Goal: Use online tool/utility: Use online tool/utility

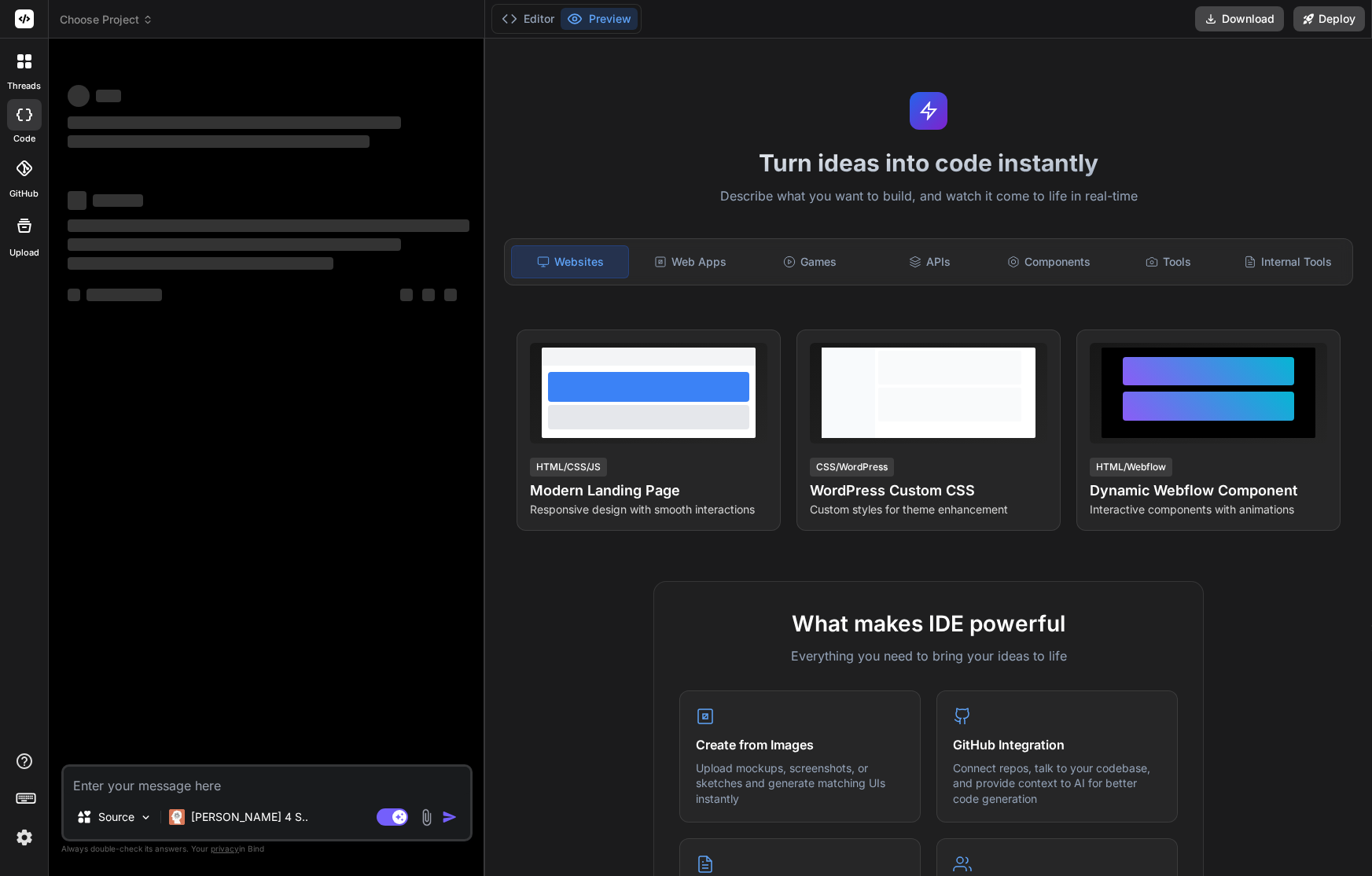
click at [894, 192] on p "Describe what you want to build, and watch it come to life in real-time" at bounding box center [929, 197] width 868 height 20
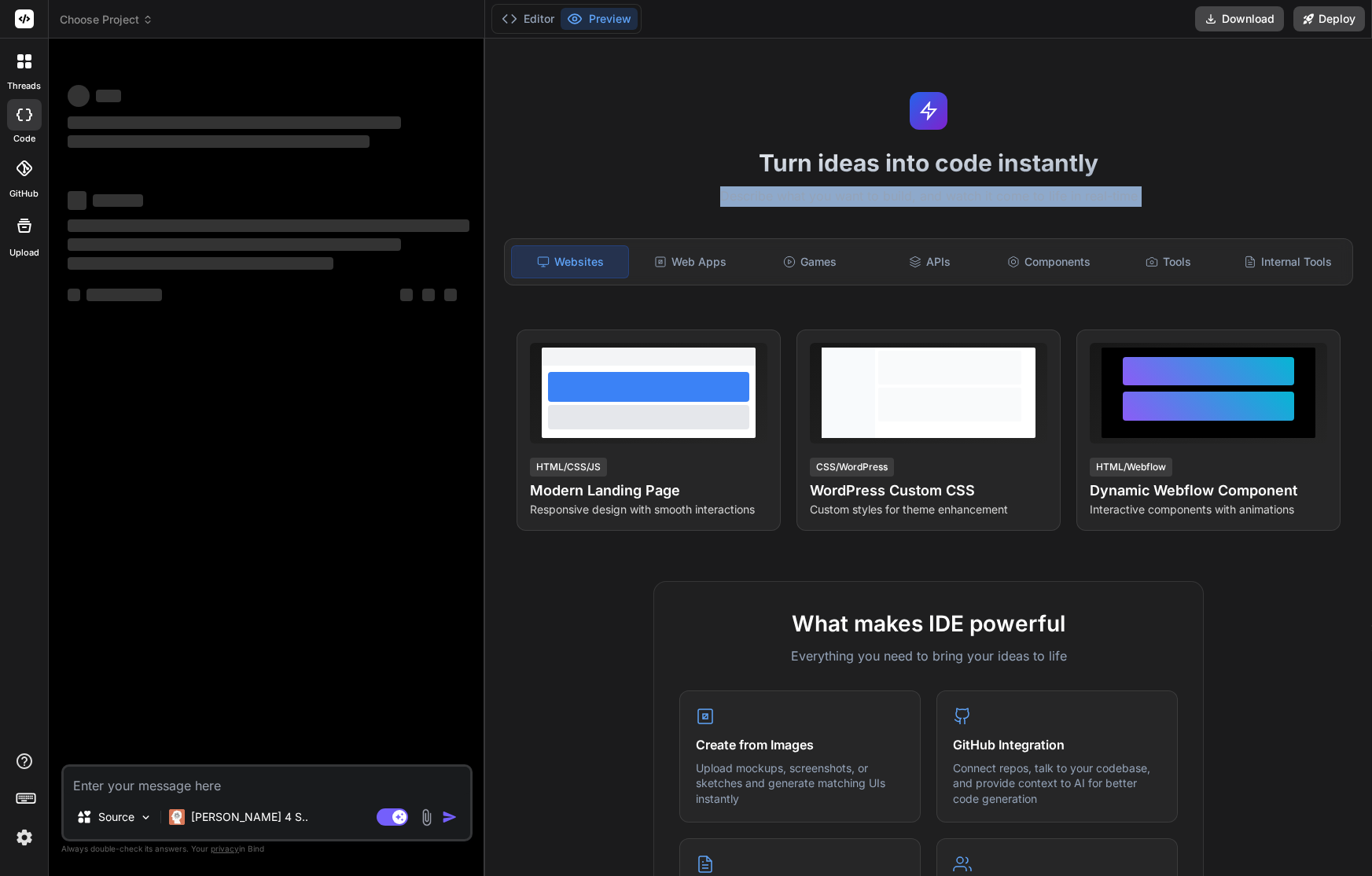
click at [913, 192] on p "Describe what you want to build, and watch it come to life in real-time" at bounding box center [929, 197] width 868 height 20
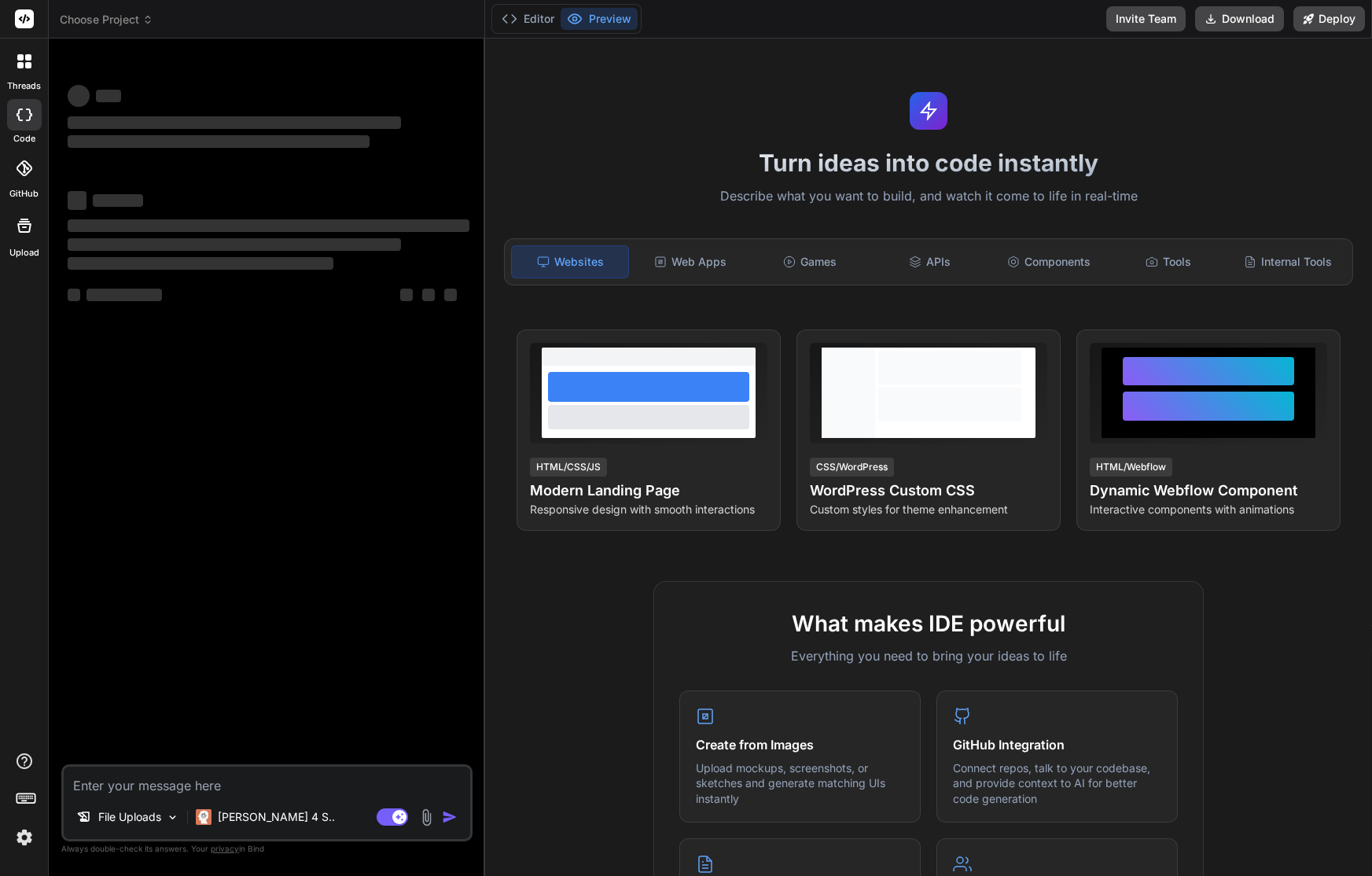
type textarea "x"
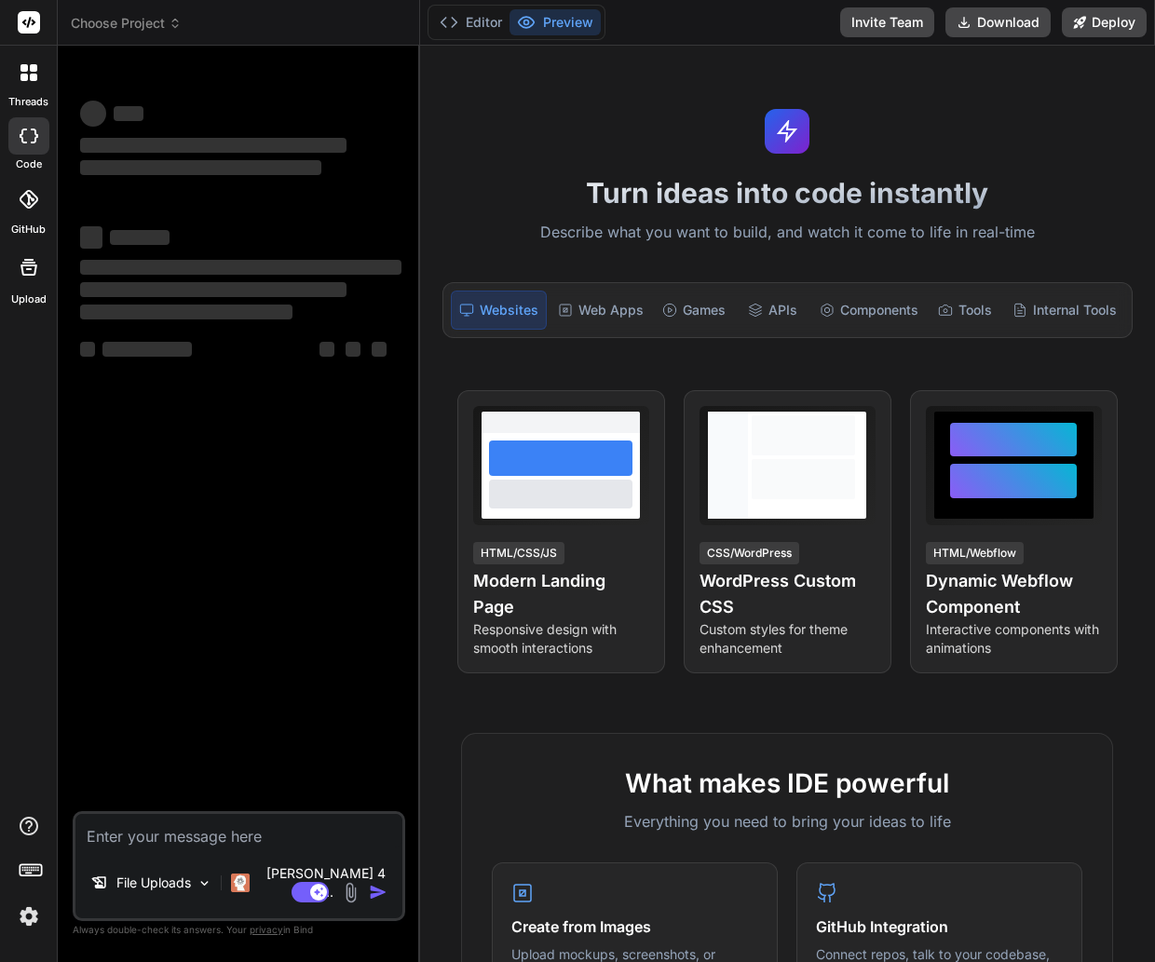
type textarea "x"
